Goal: Find specific page/section: Find specific page/section

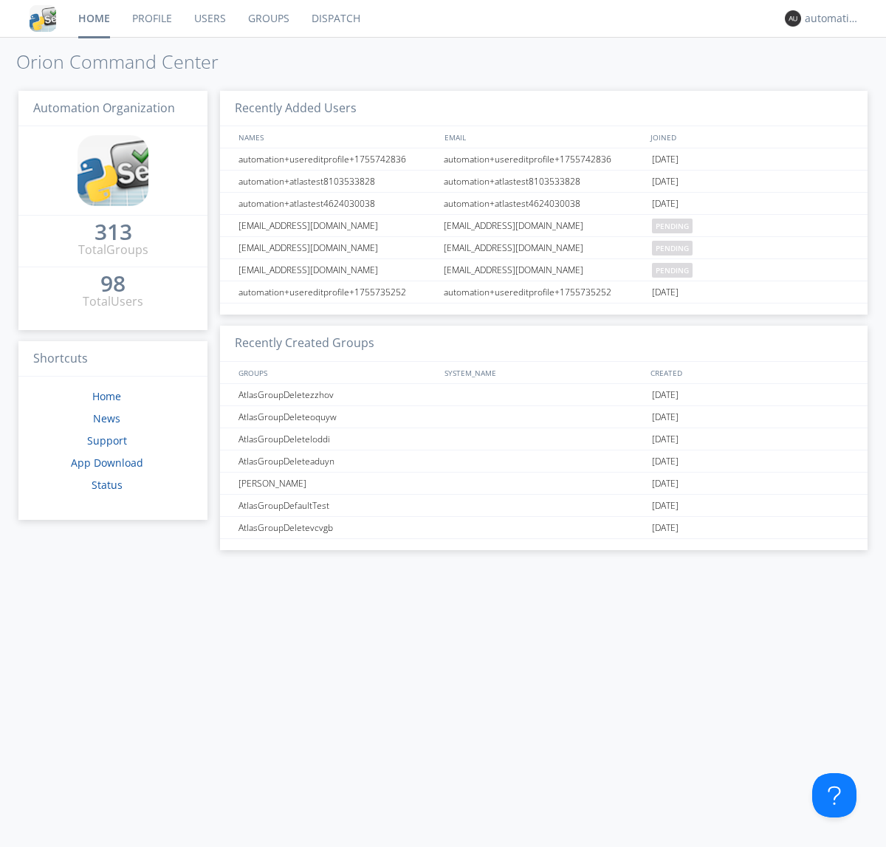
click at [334, 18] on link "Dispatch" at bounding box center [335, 18] width 71 height 37
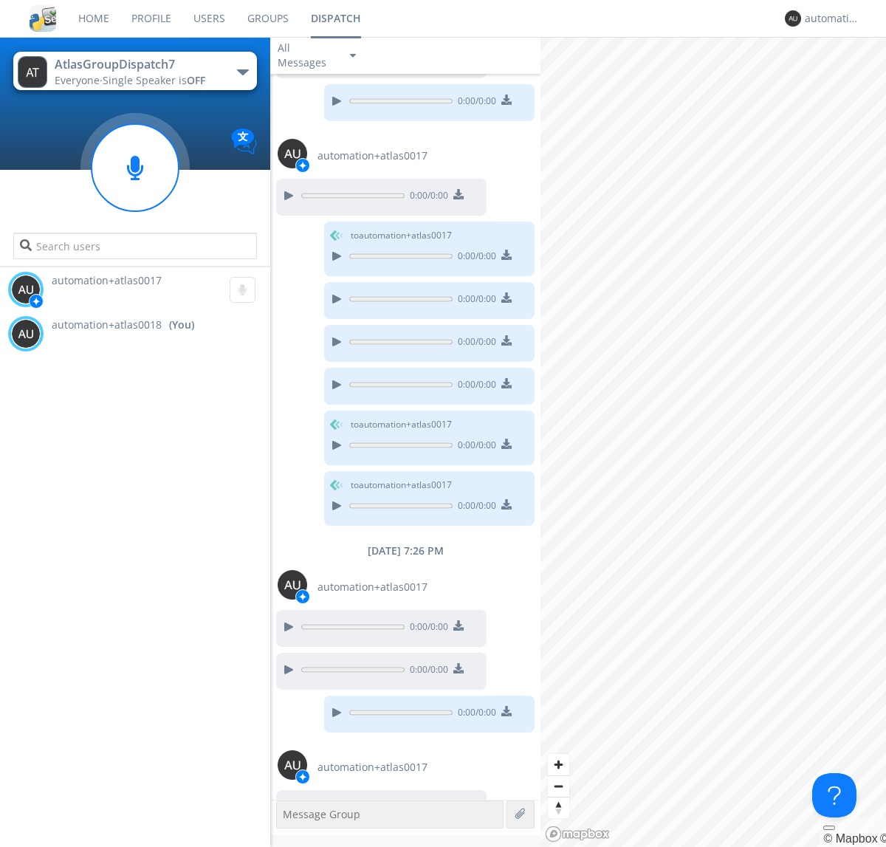
scroll to position [619, 0]
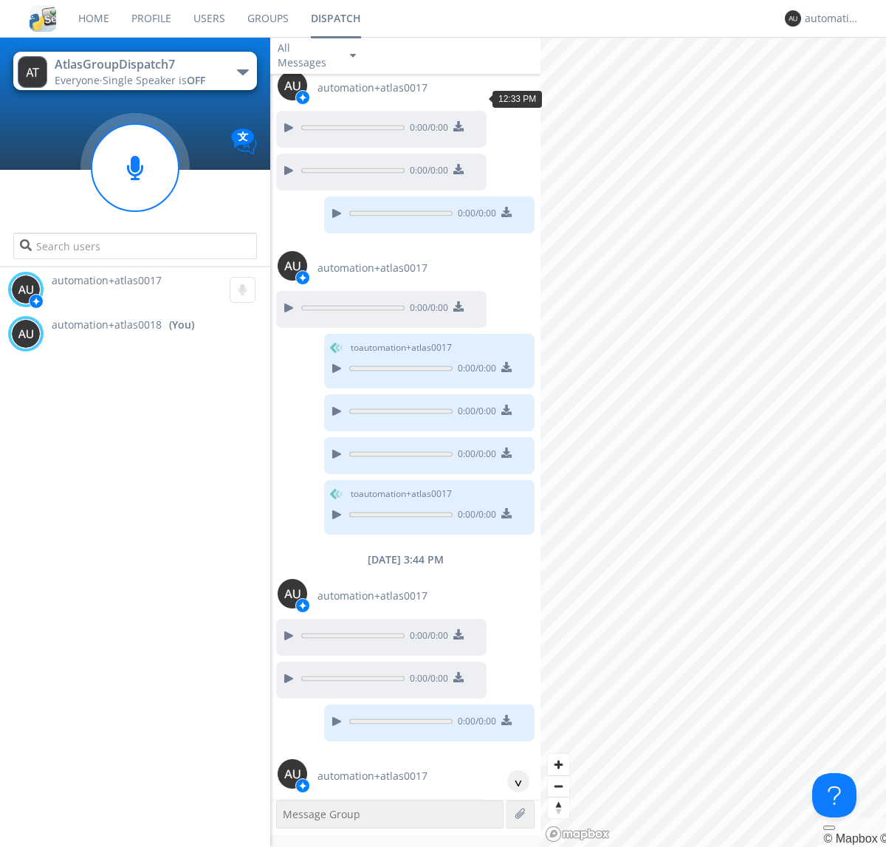
scroll to position [328, 0]
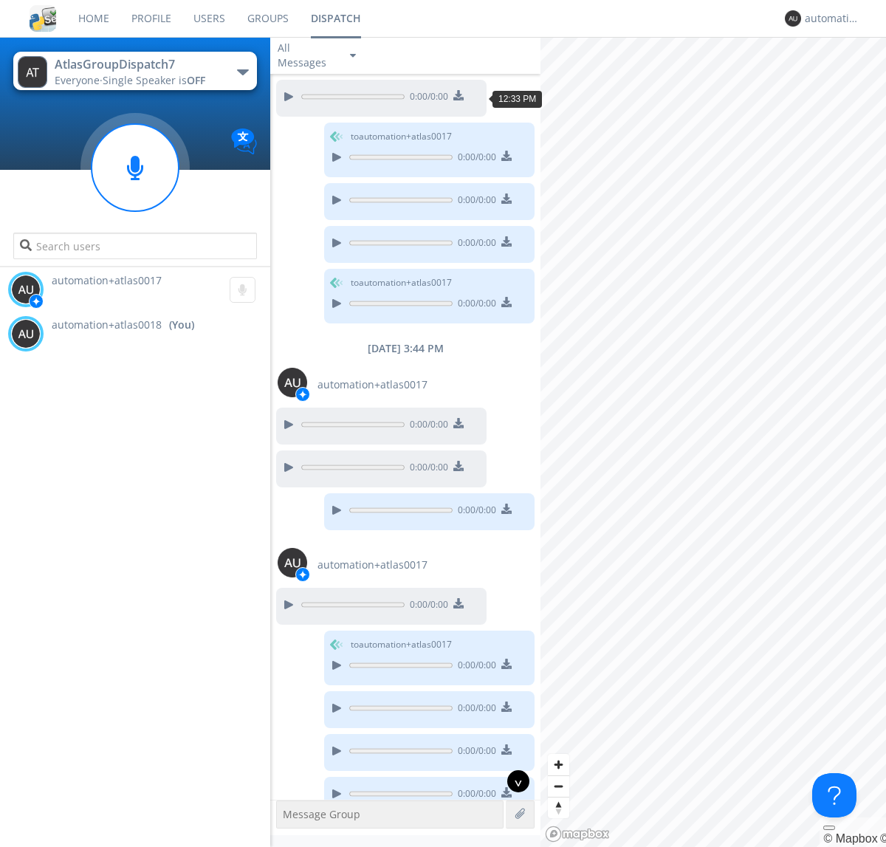
click at [512, 781] on div "^" at bounding box center [518, 781] width 22 height 22
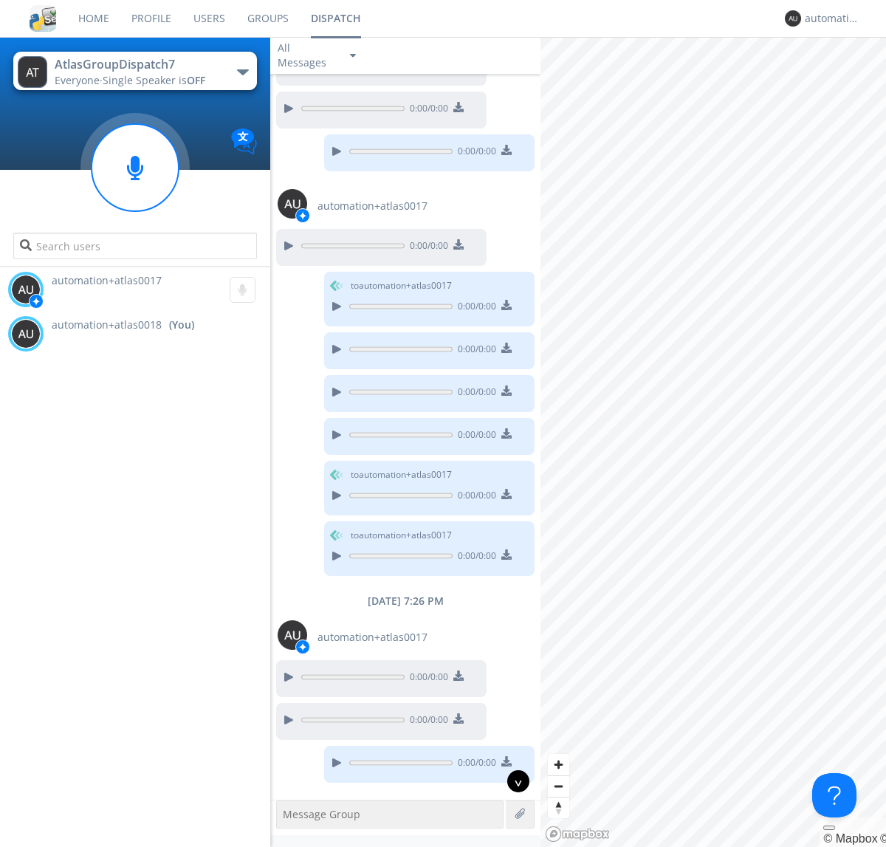
scroll to position [830, 0]
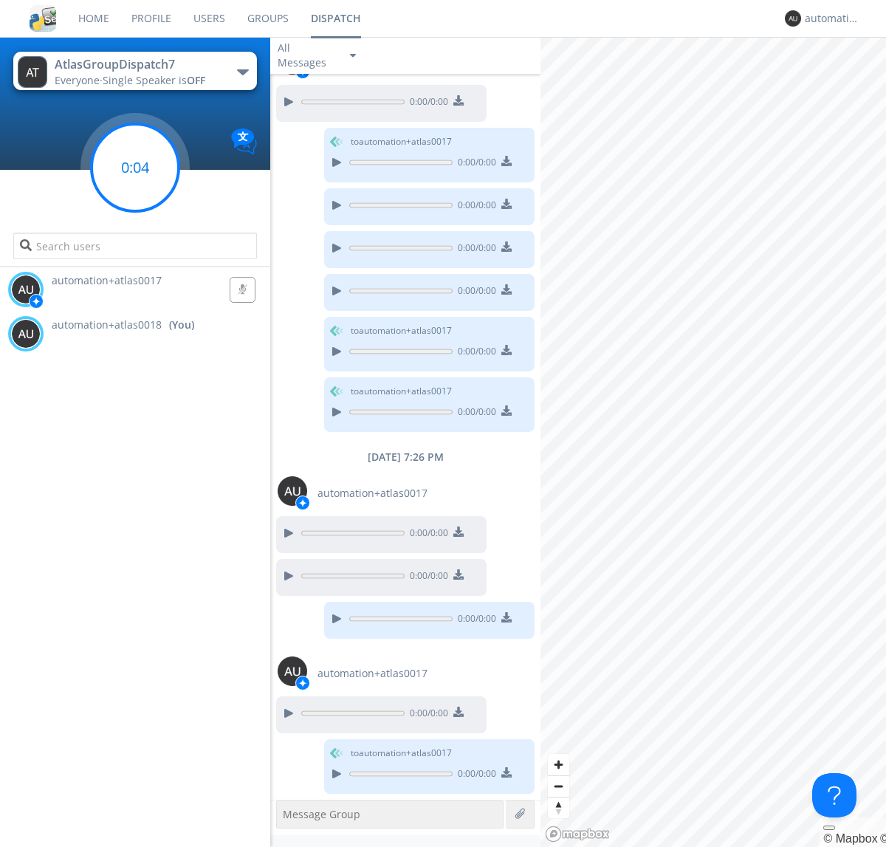
click at [135, 168] on g at bounding box center [135, 167] width 87 height 87
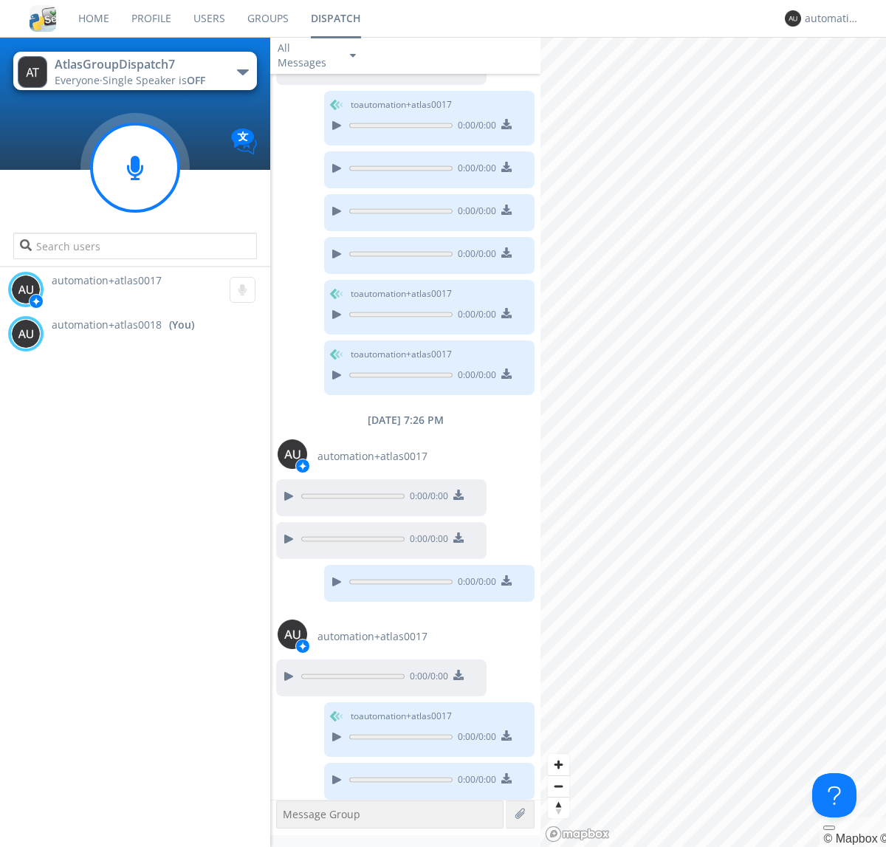
scroll to position [873, 0]
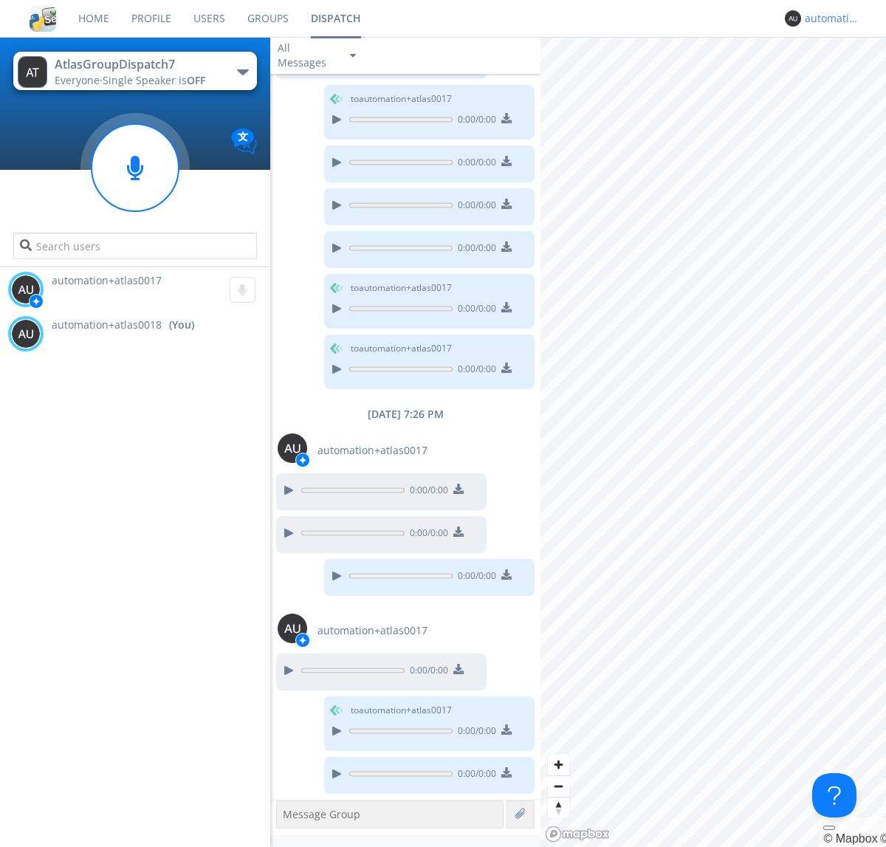
click at [828, 18] on div "automation+atlas0018" at bounding box center [832, 18] width 55 height 15
